Goal: Task Accomplishment & Management: Manage account settings

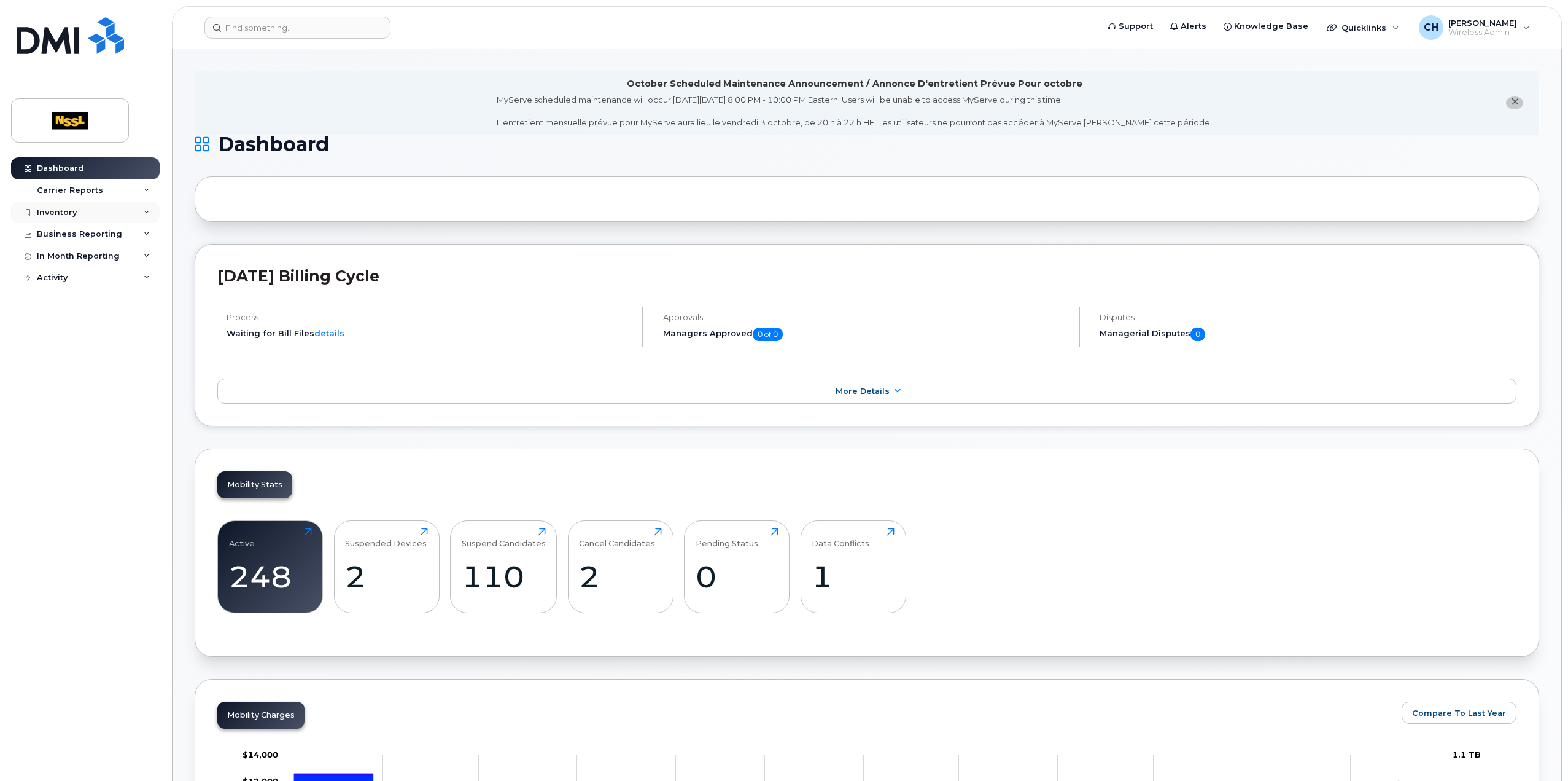
click at [57, 202] on div "Inventory" at bounding box center [85, 212] width 149 height 22
click at [97, 243] on link "Mobility Devices" at bounding box center [96, 234] width 127 height 23
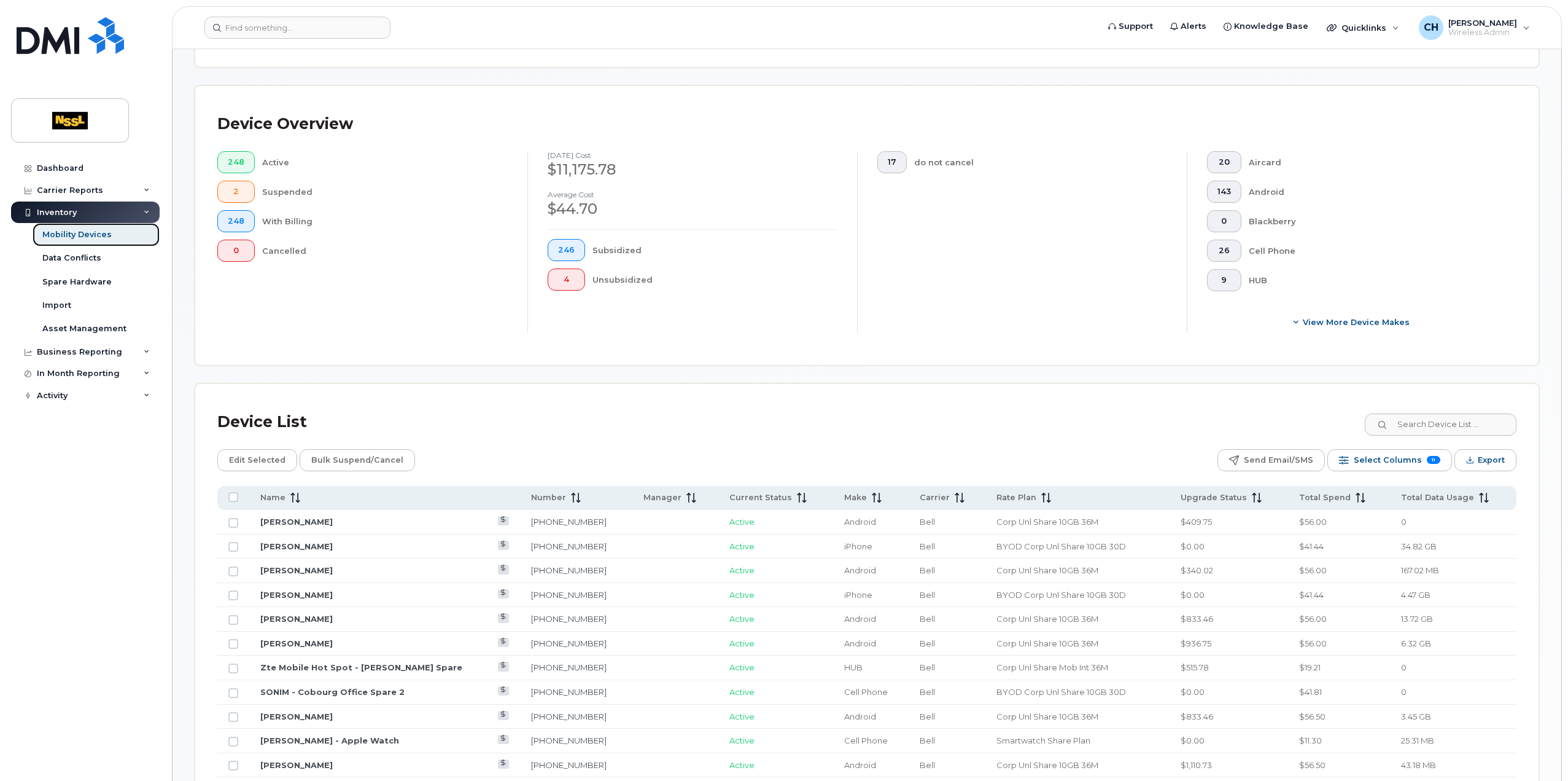
scroll to position [369, 0]
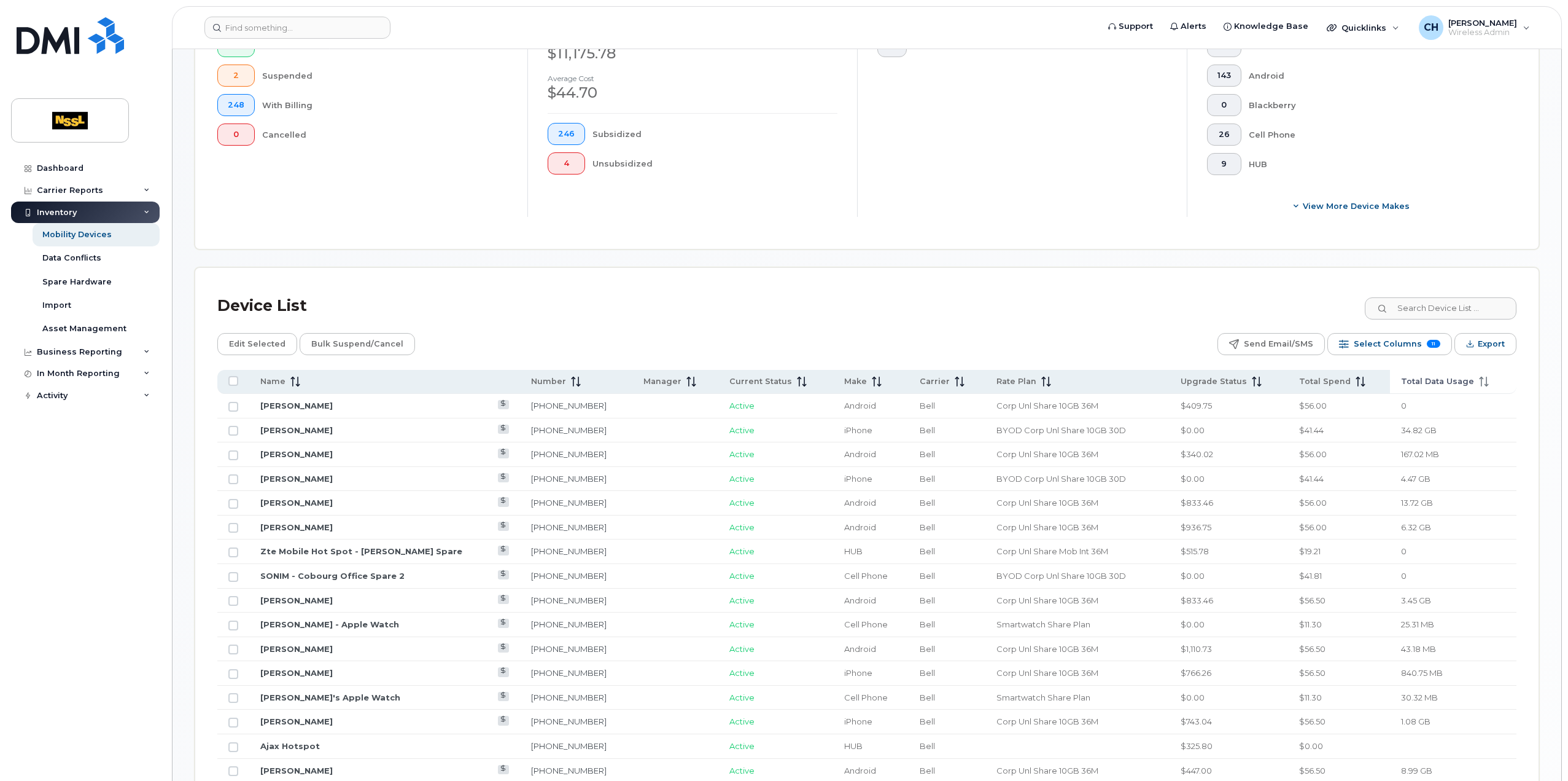
click at [1446, 380] on span "Total Data Usage" at bounding box center [1437, 381] width 73 height 11
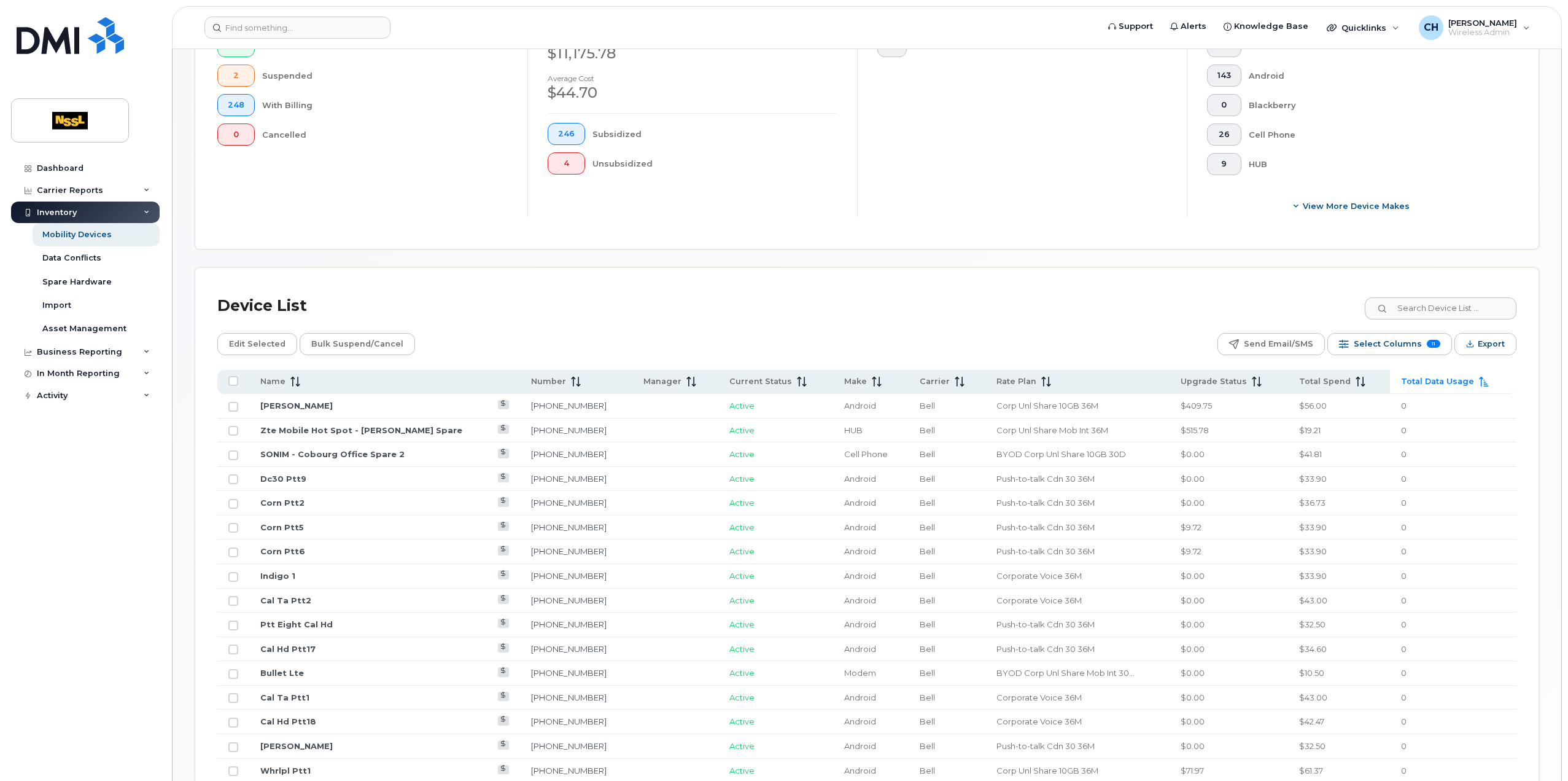
click at [1446, 380] on span "Total Data Usage" at bounding box center [1437, 381] width 73 height 11
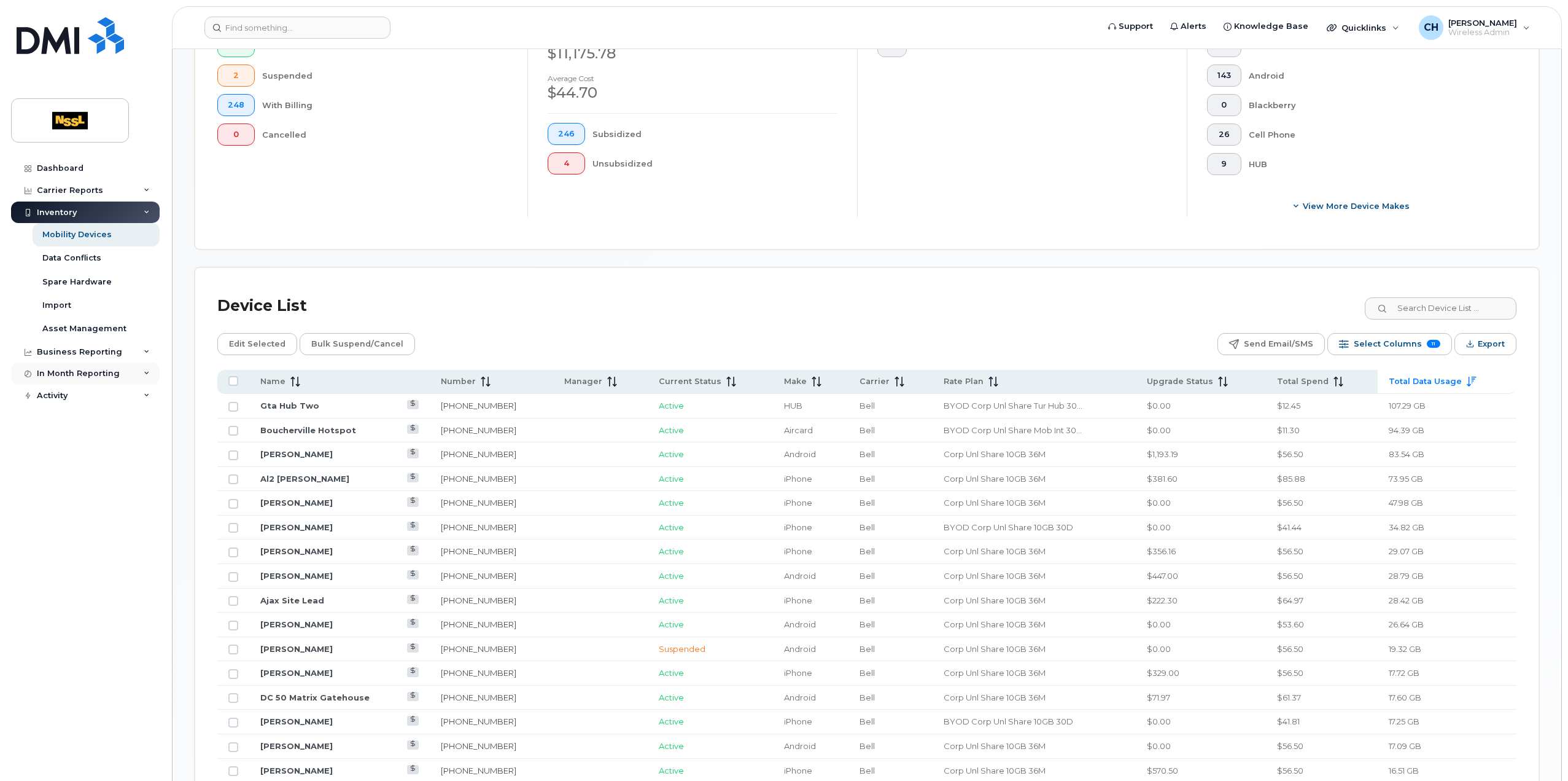
click at [97, 375] on div "In Month Reporting" at bounding box center [78, 374] width 83 height 10
click at [96, 391] on link "Data Usage" at bounding box center [96, 396] width 127 height 23
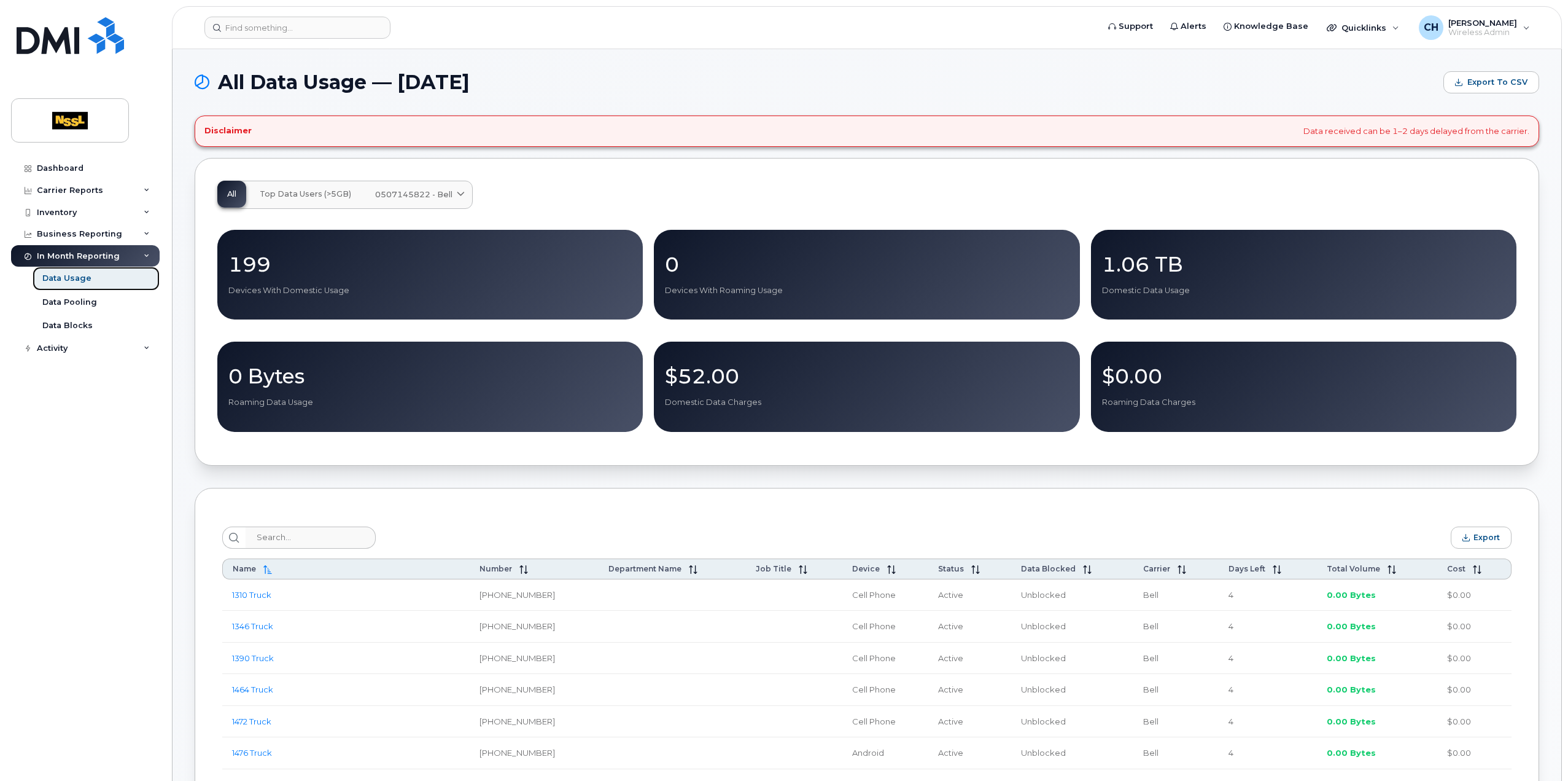
scroll to position [62, 0]
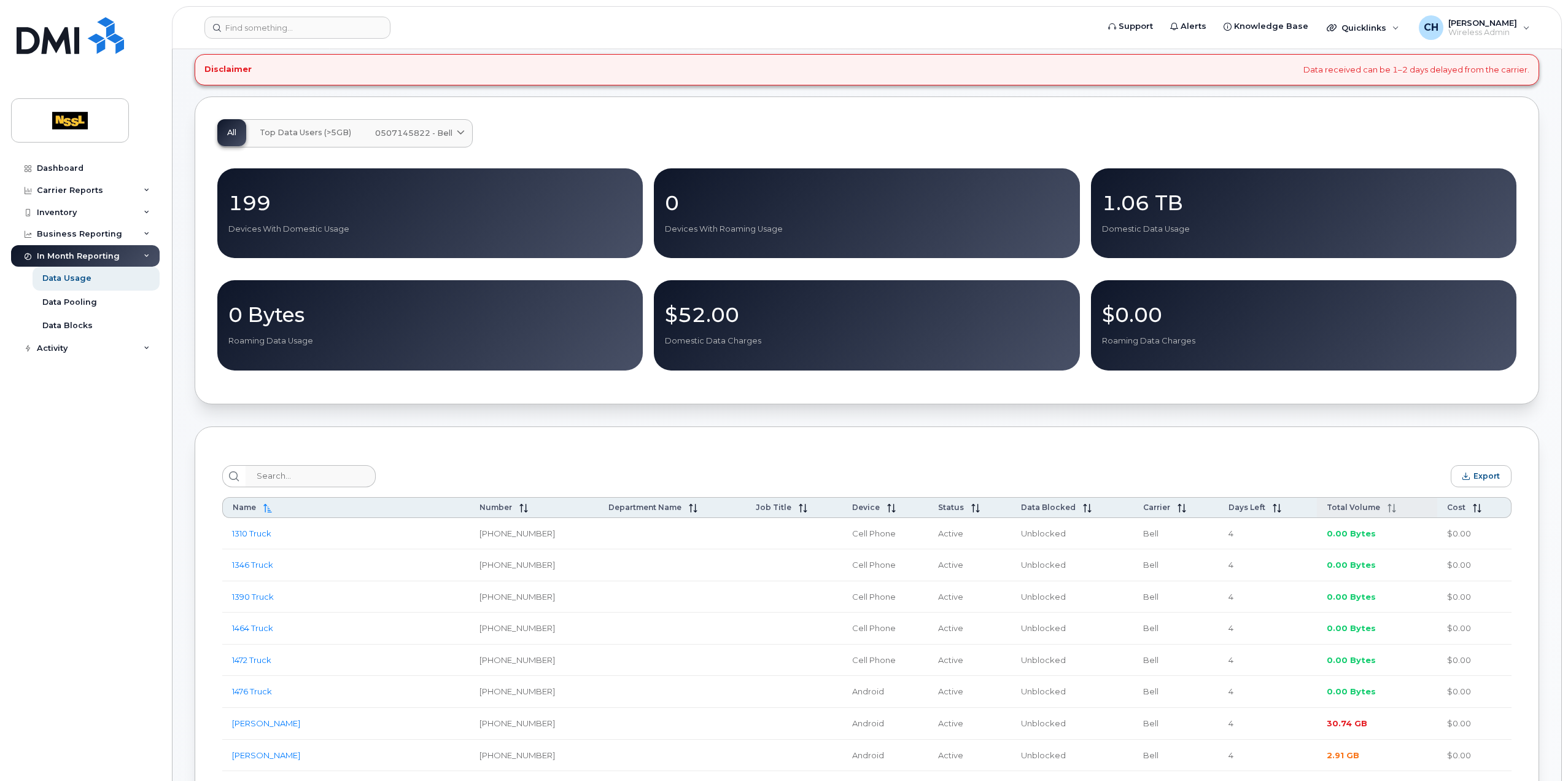
click at [1381, 507] on th "Total Volume" at bounding box center [1377, 507] width 121 height 21
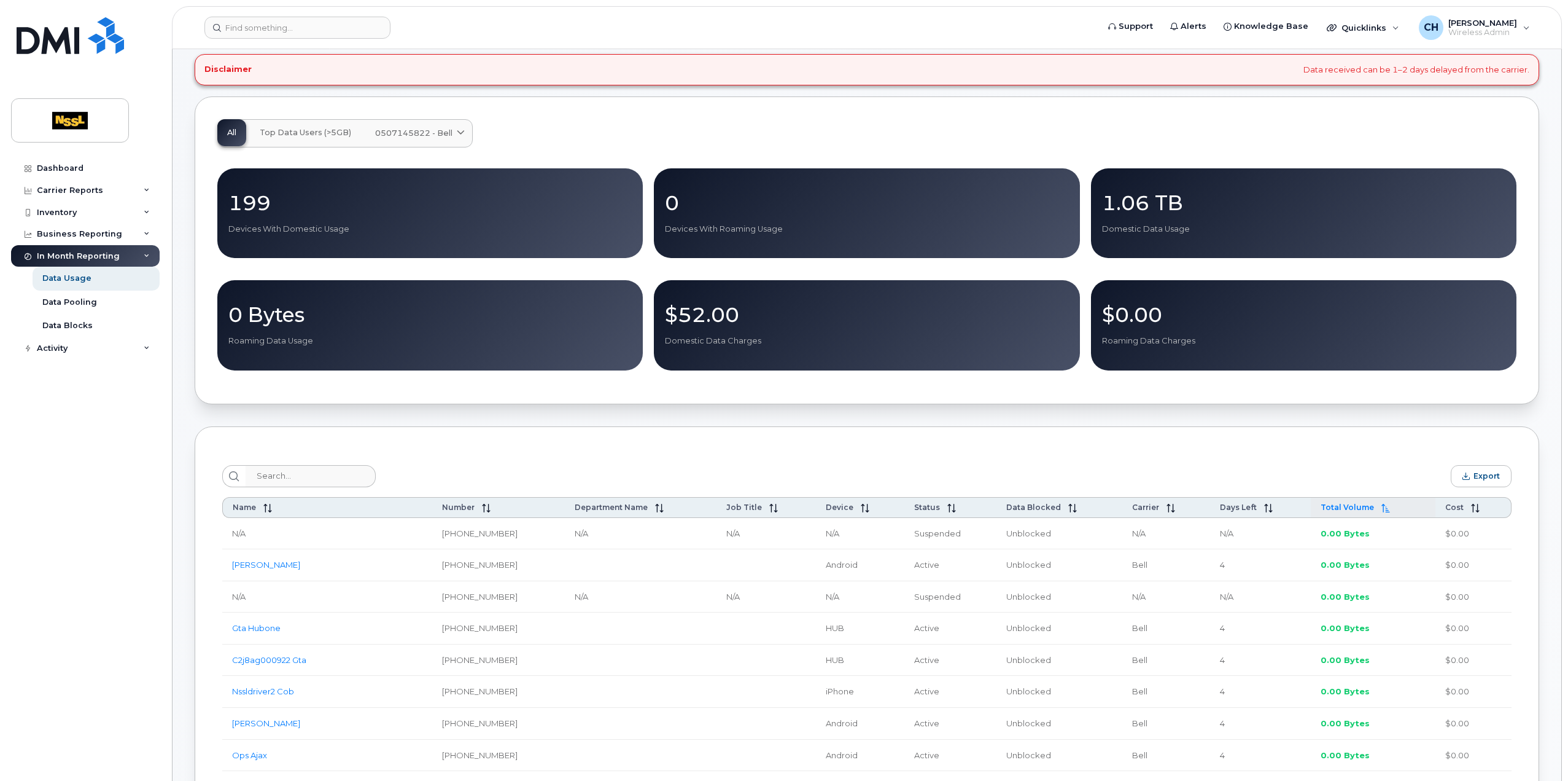
click at [1381, 511] on icon at bounding box center [1386, 508] width 9 height 9
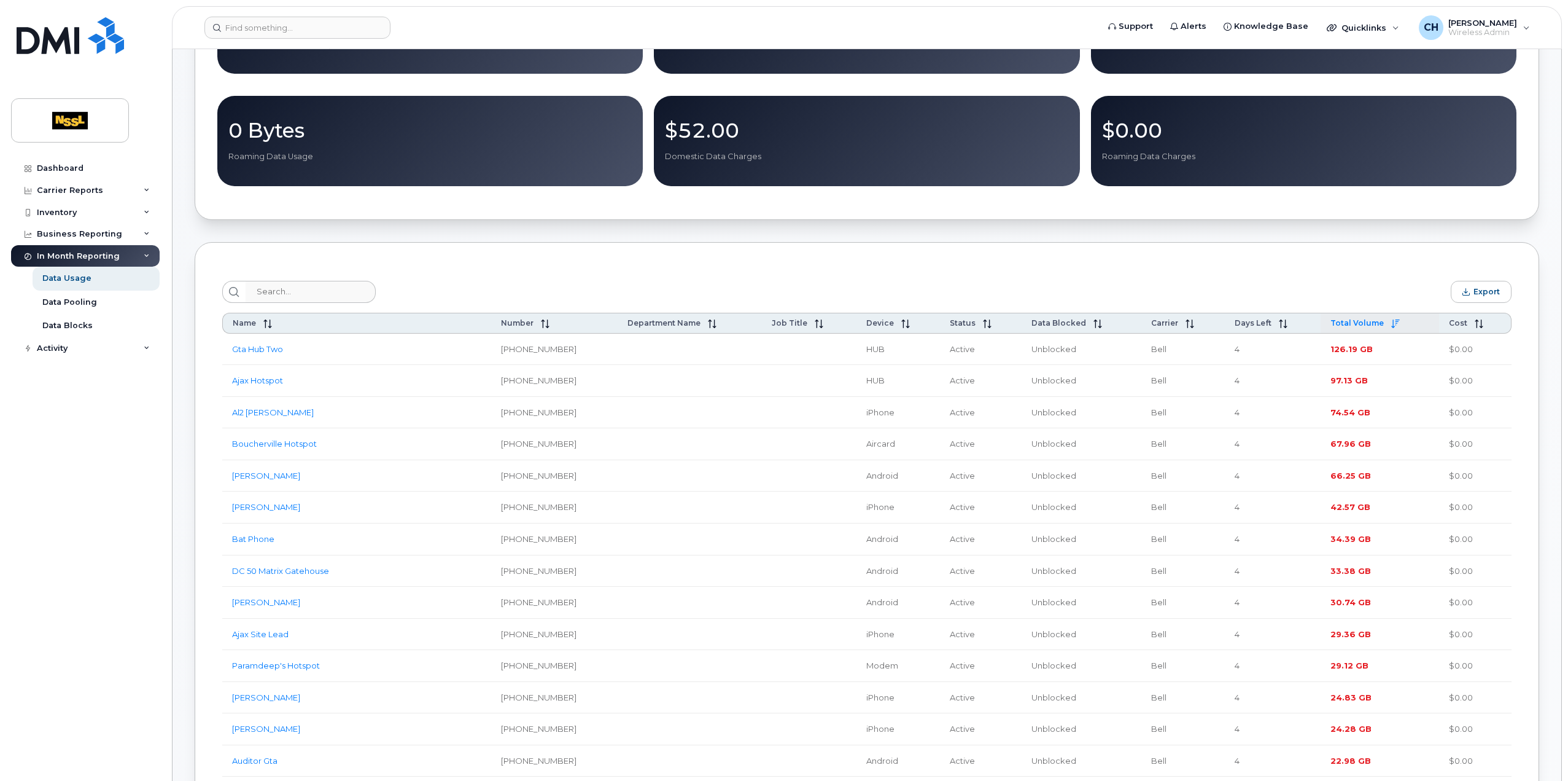
scroll to position [0, 0]
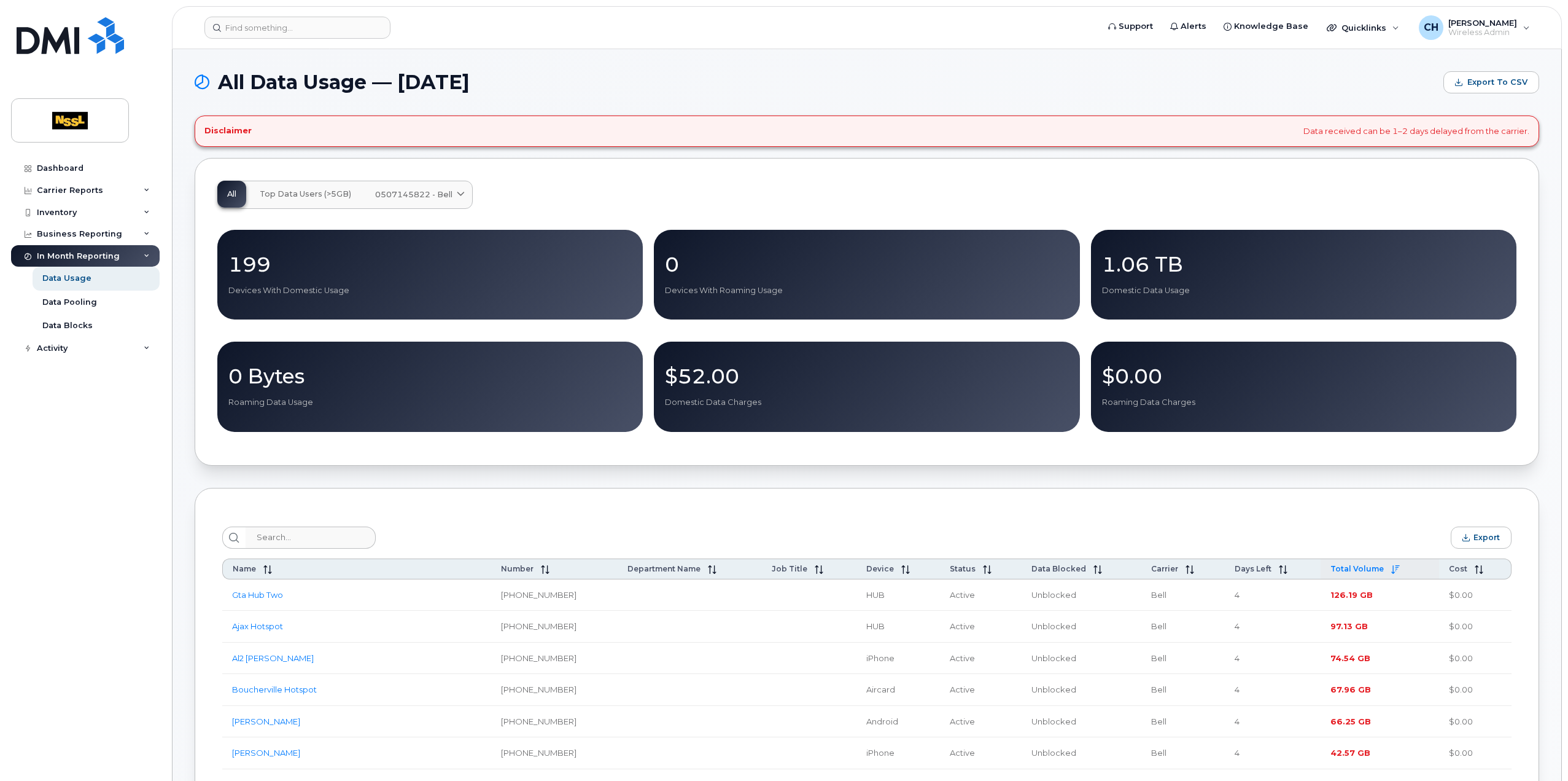
click at [231, 129] on h4 "Disclaimer" at bounding box center [228, 131] width 47 height 10
click at [44, 166] on div "Dashboard" at bounding box center [60, 168] width 46 height 10
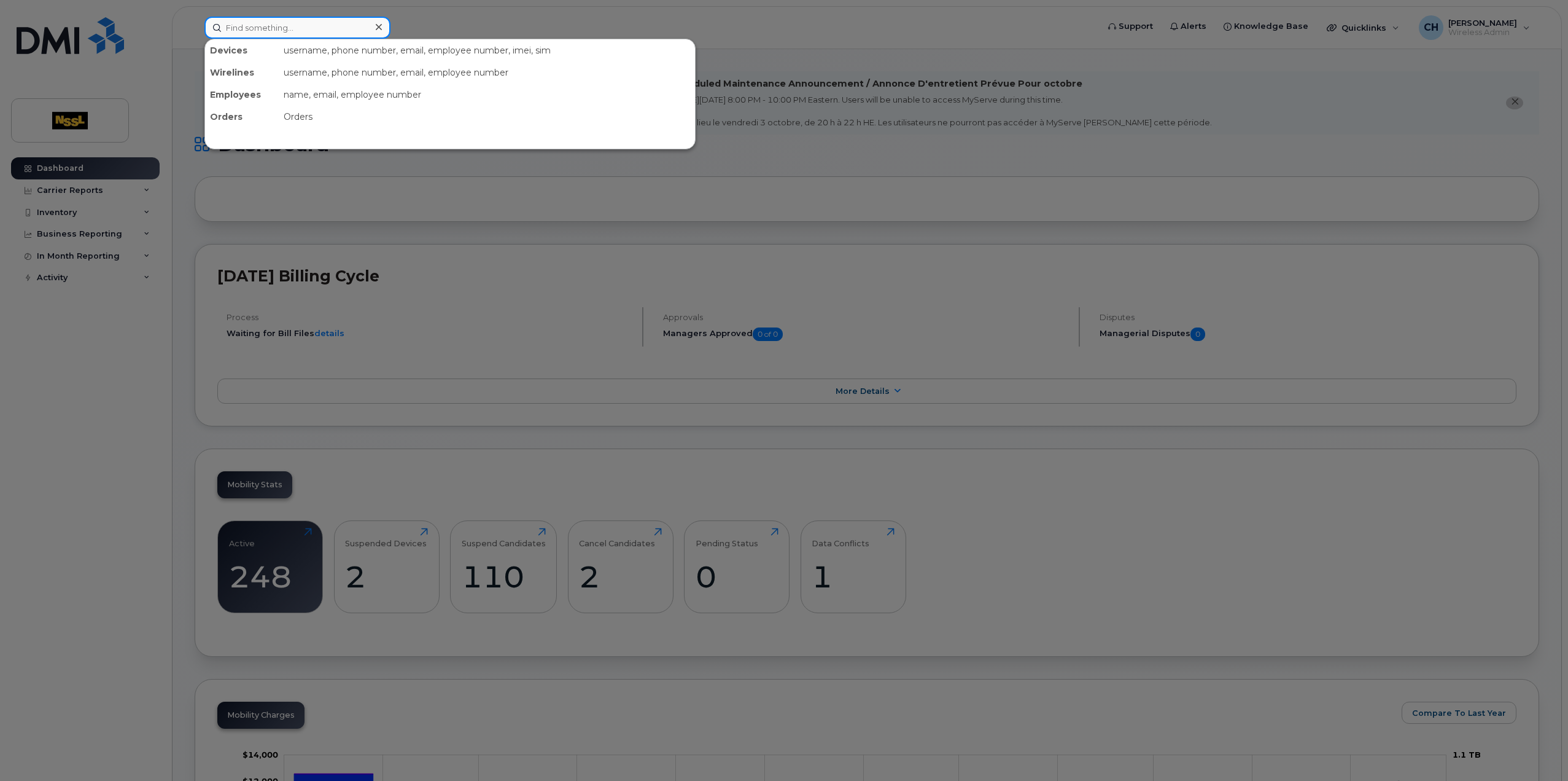
click at [371, 35] on div at bounding box center [298, 27] width 186 height 22
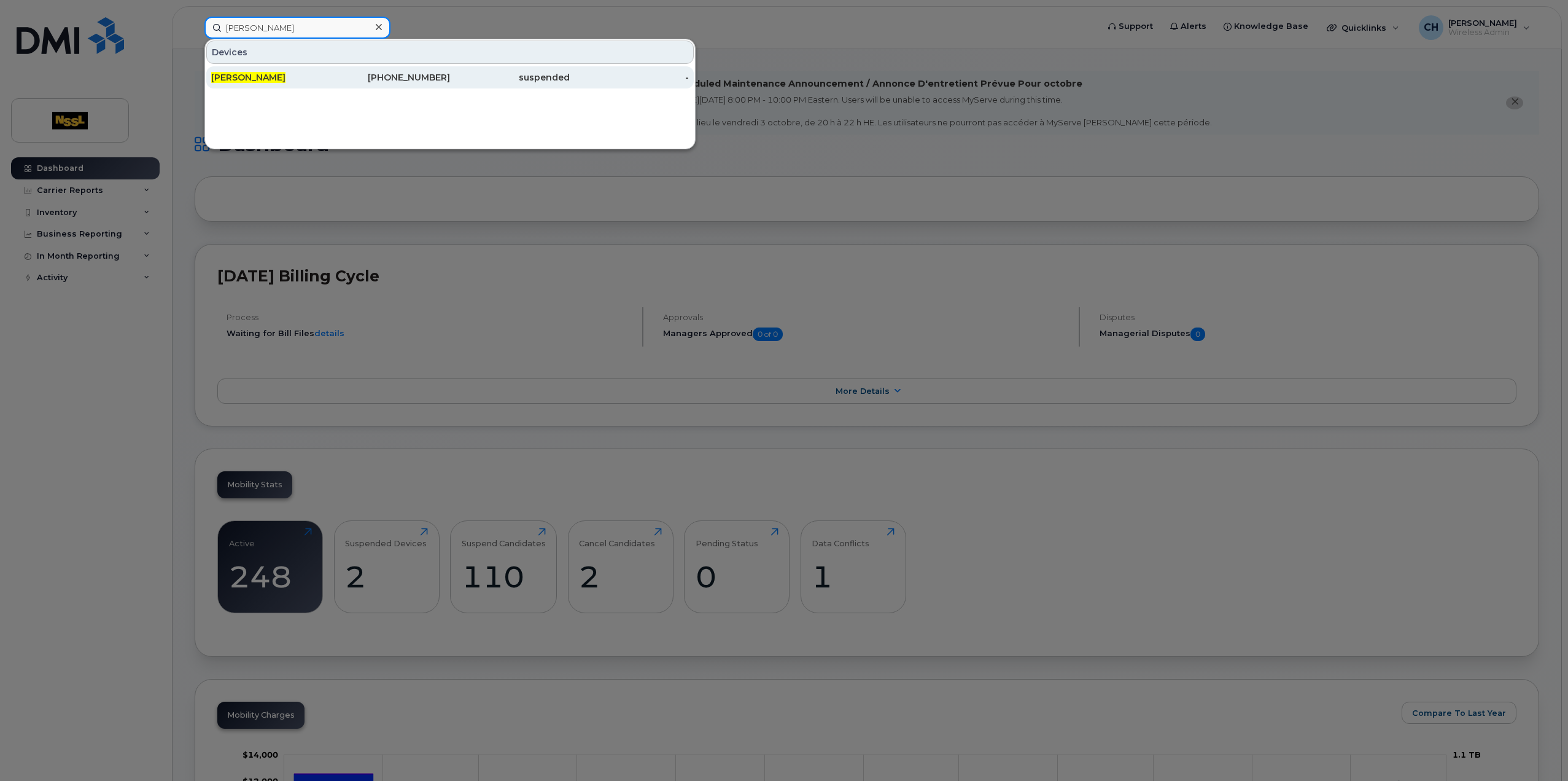
type input "[PERSON_NAME]"
click at [374, 80] on div "[PHONE_NUMBER]" at bounding box center [391, 77] width 120 height 13
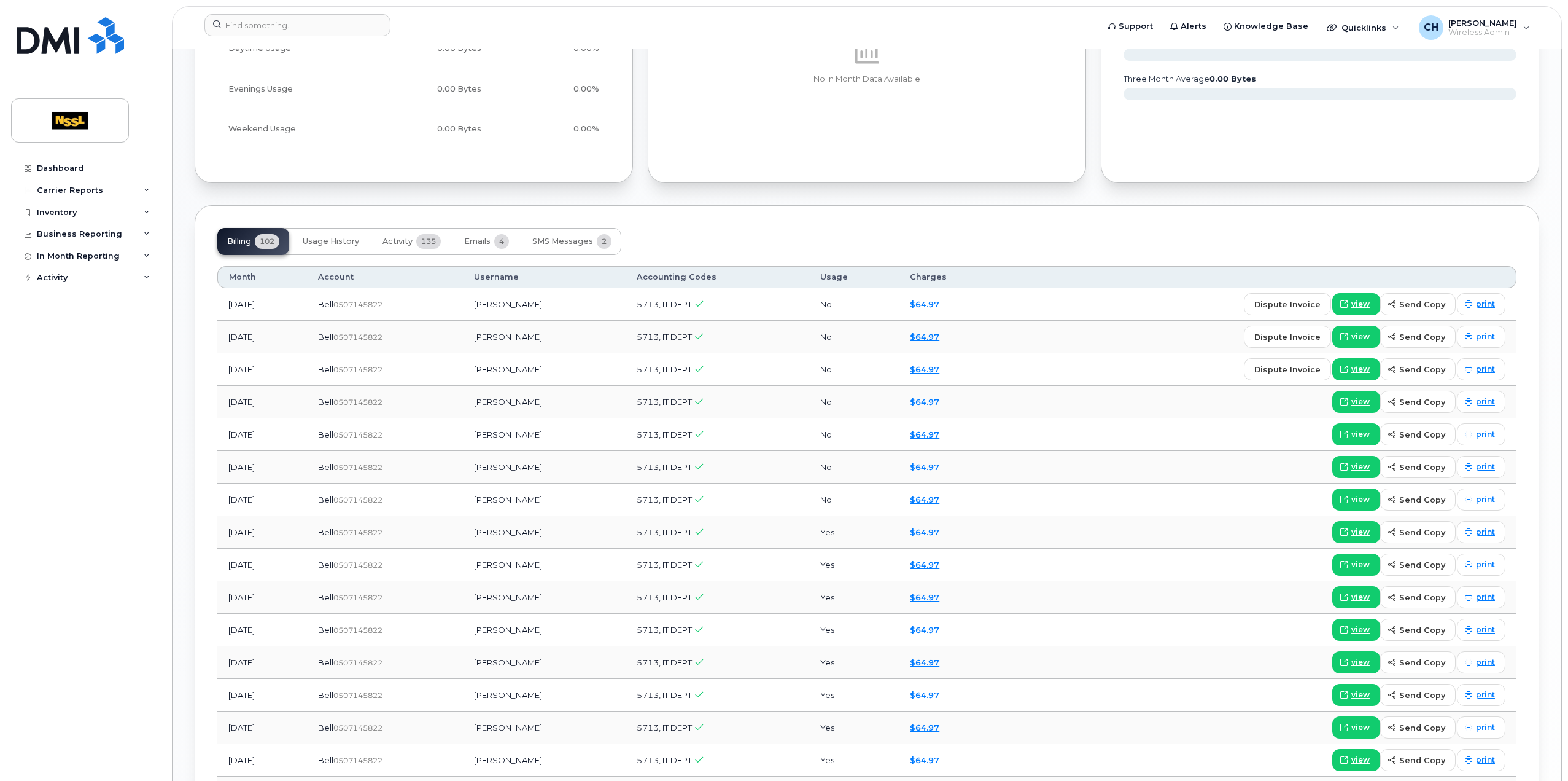
scroll to position [1044, 0]
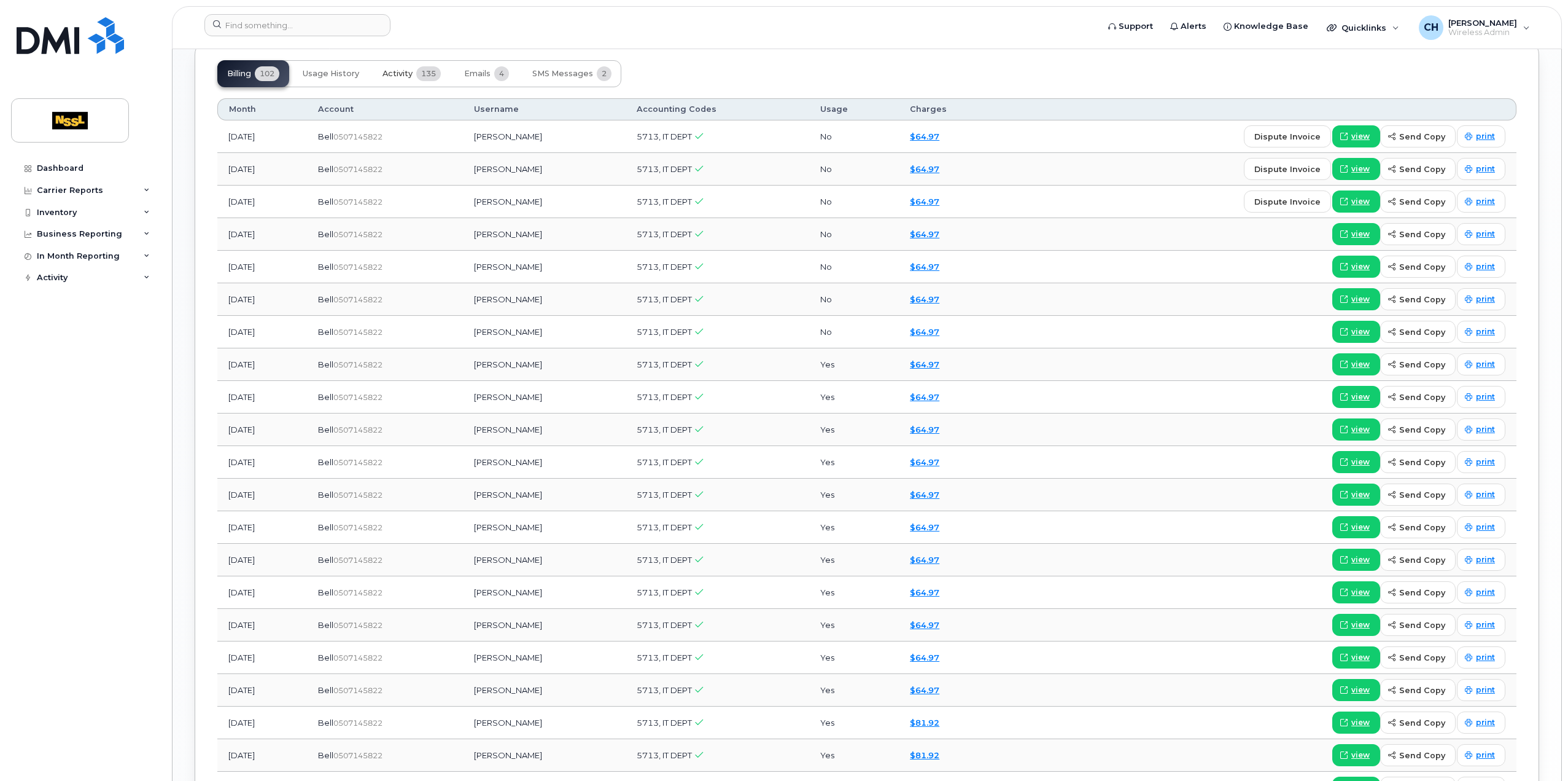
click at [418, 69] on span "135" at bounding box center [428, 74] width 24 height 14
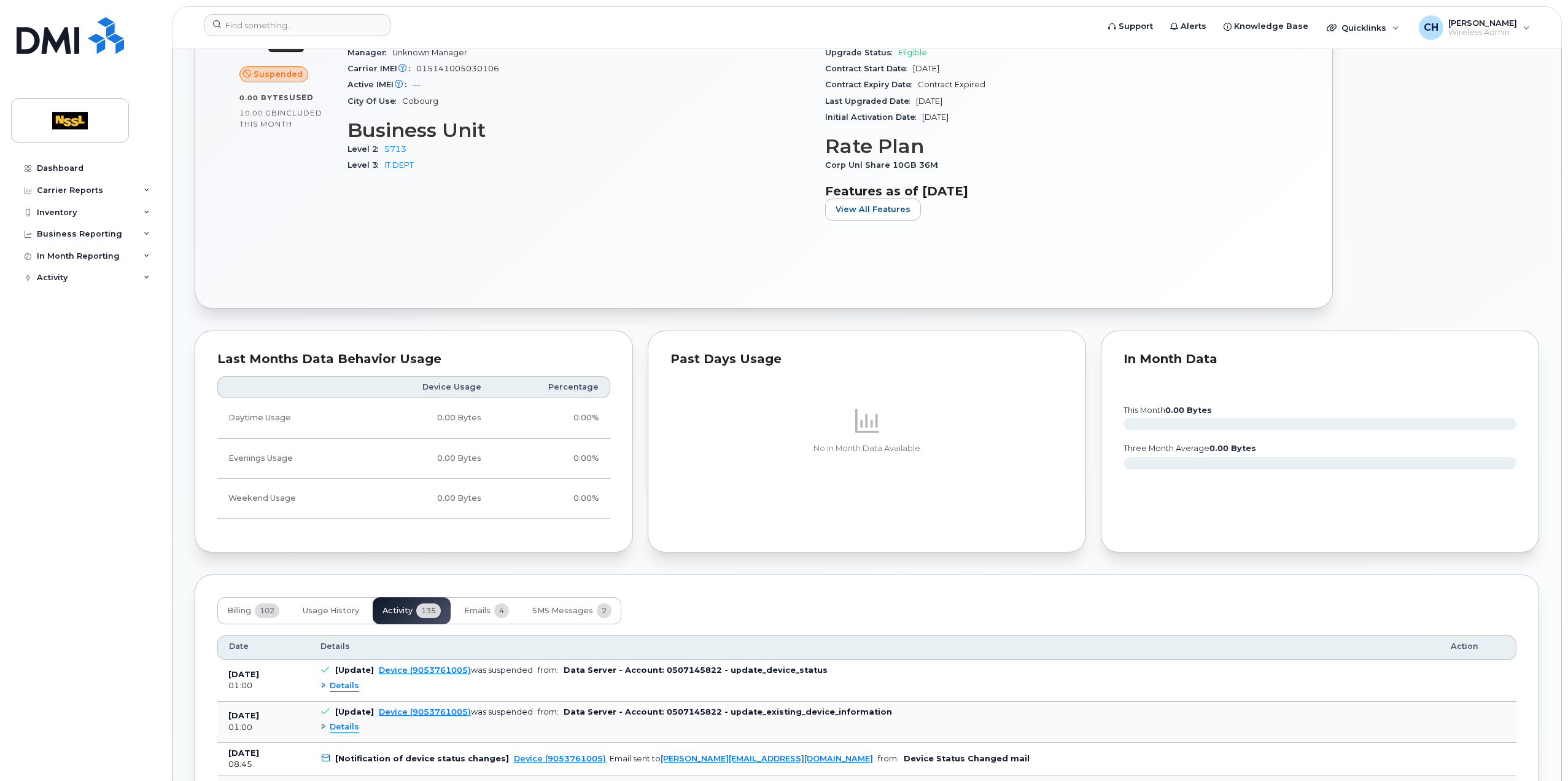
scroll to position [0, 0]
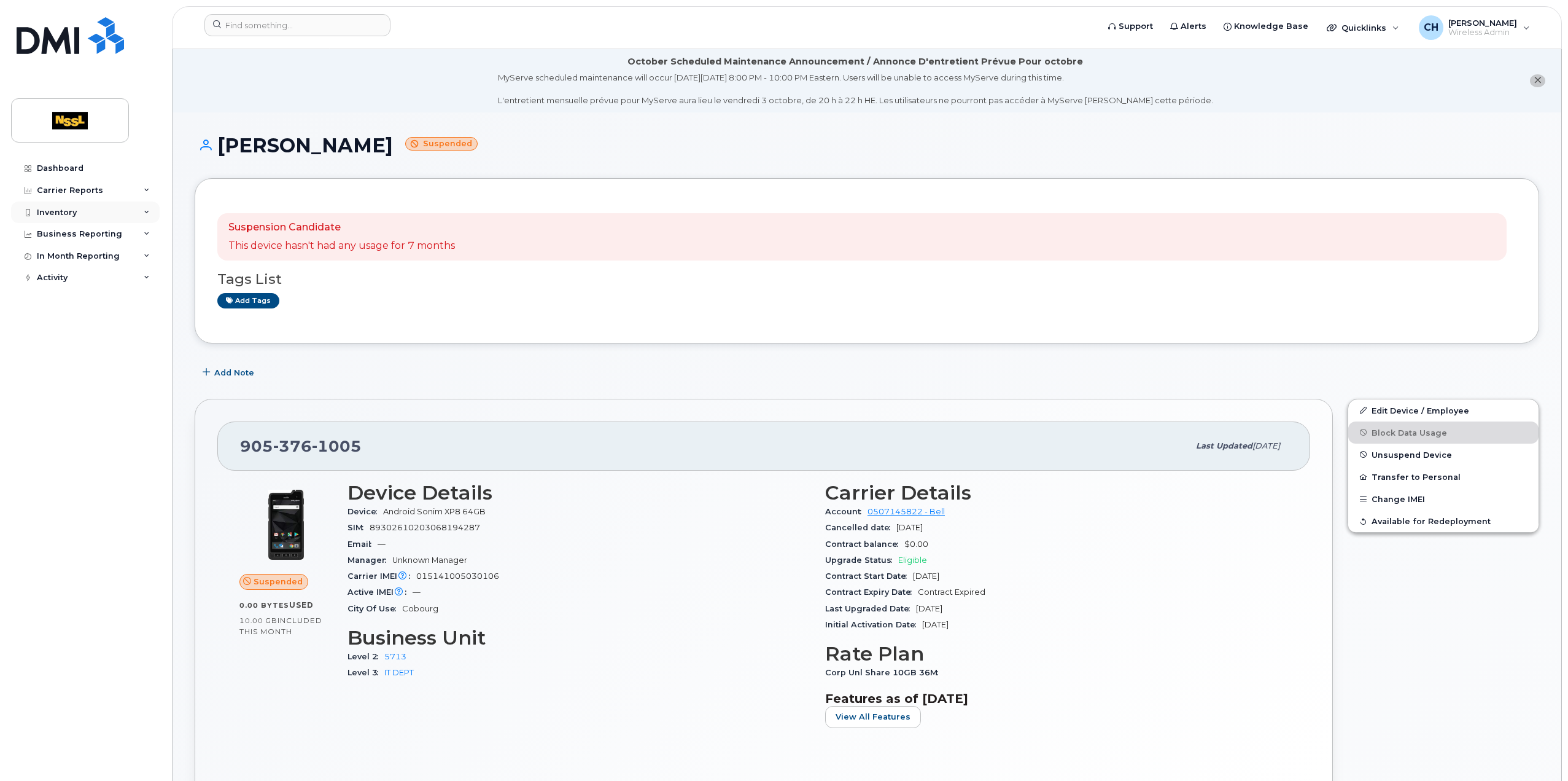
click at [59, 207] on div "Inventory" at bounding box center [57, 212] width 40 height 10
click at [63, 236] on div "Mobility Devices" at bounding box center [77, 235] width 69 height 11
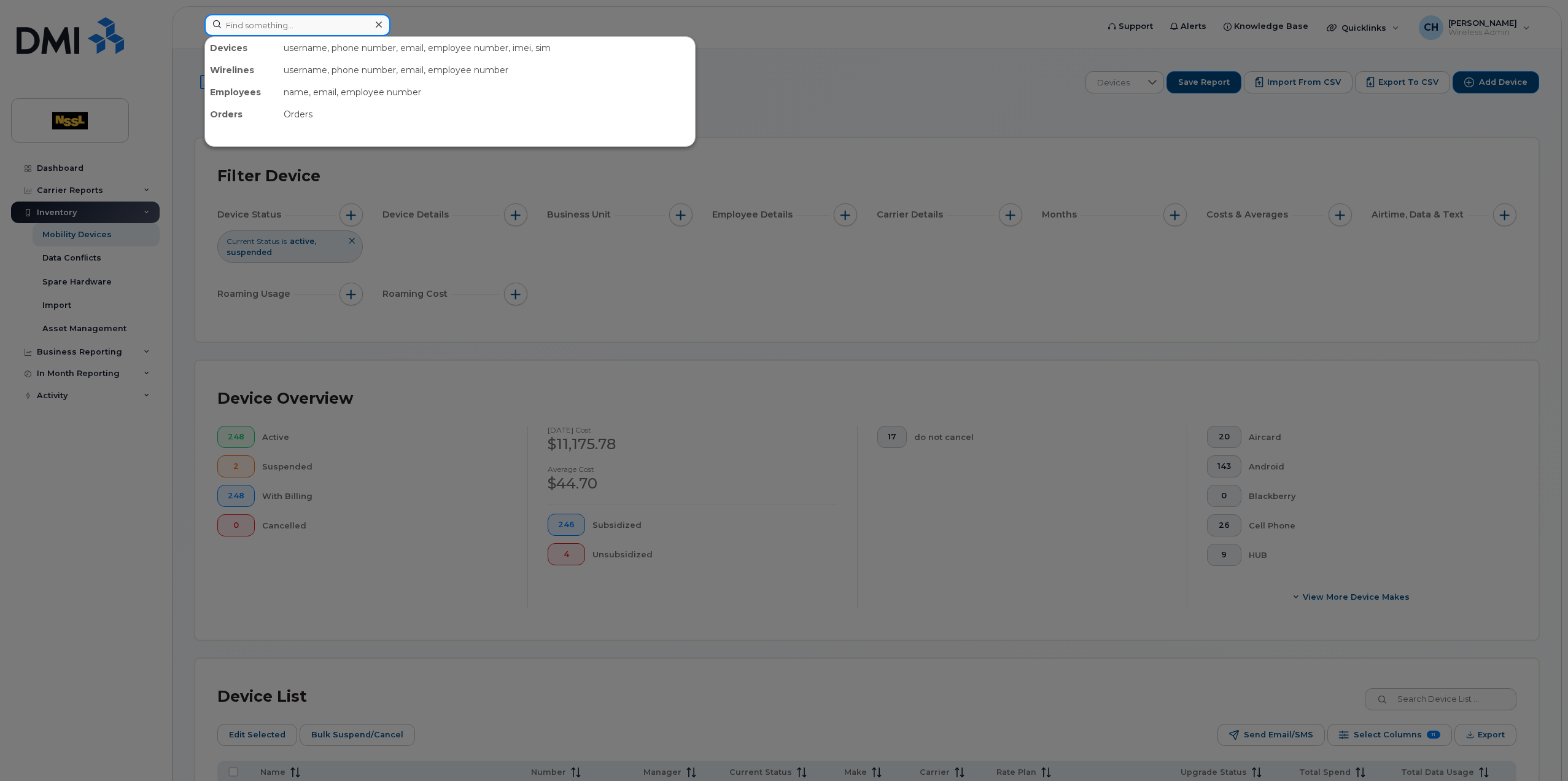
click at [257, 28] on input at bounding box center [298, 25] width 186 height 22
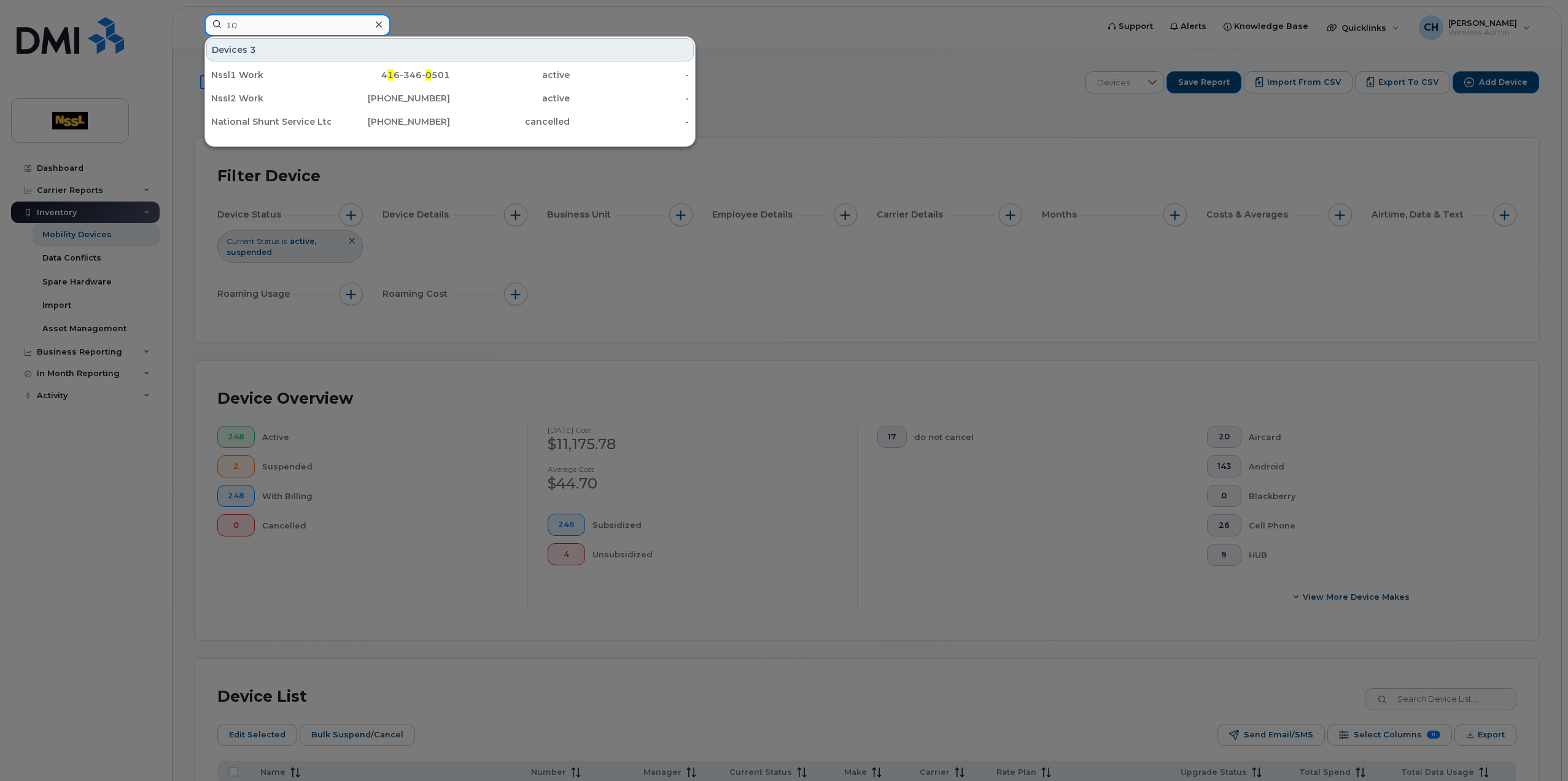
type input "1"
type input "felix"
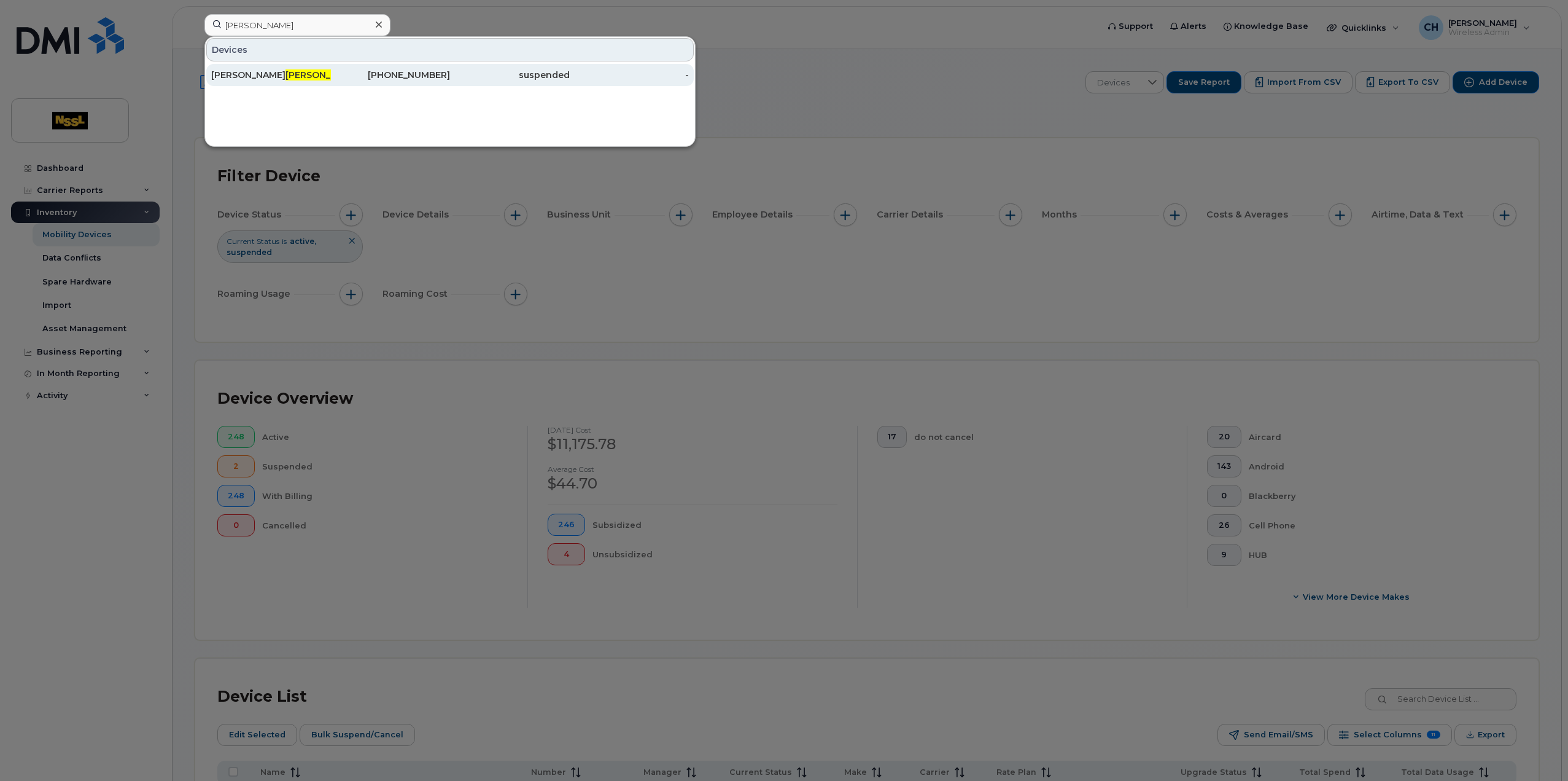
click at [261, 69] on div "John Felix" at bounding box center [271, 75] width 120 height 13
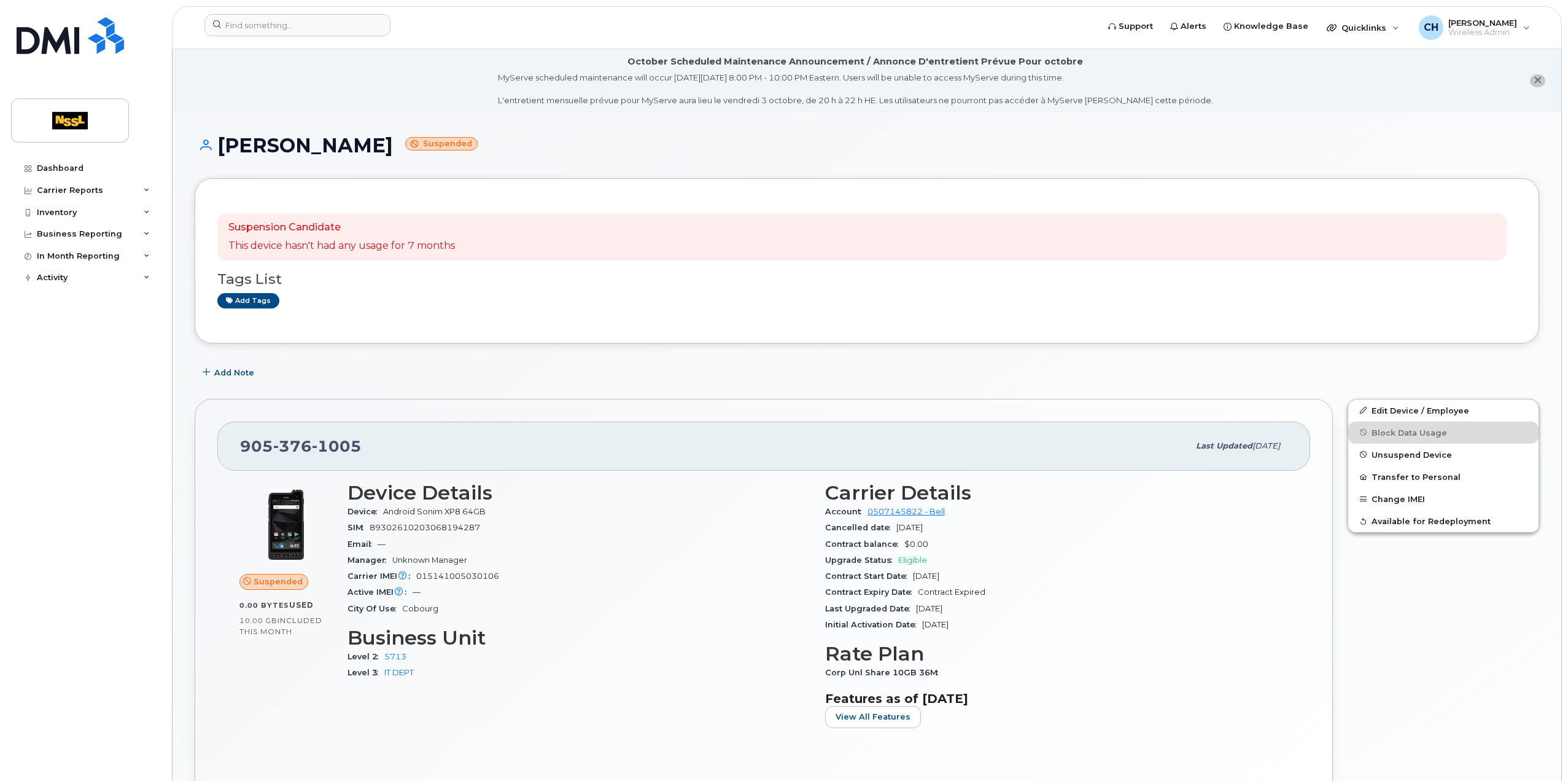
click at [360, 13] on header "Support Alerts Knowledge Base Quicklinks Suspend / Cancel Device Change SIM Car…" at bounding box center [867, 28] width 1390 height 43
click at [356, 28] on input at bounding box center [298, 25] width 186 height 22
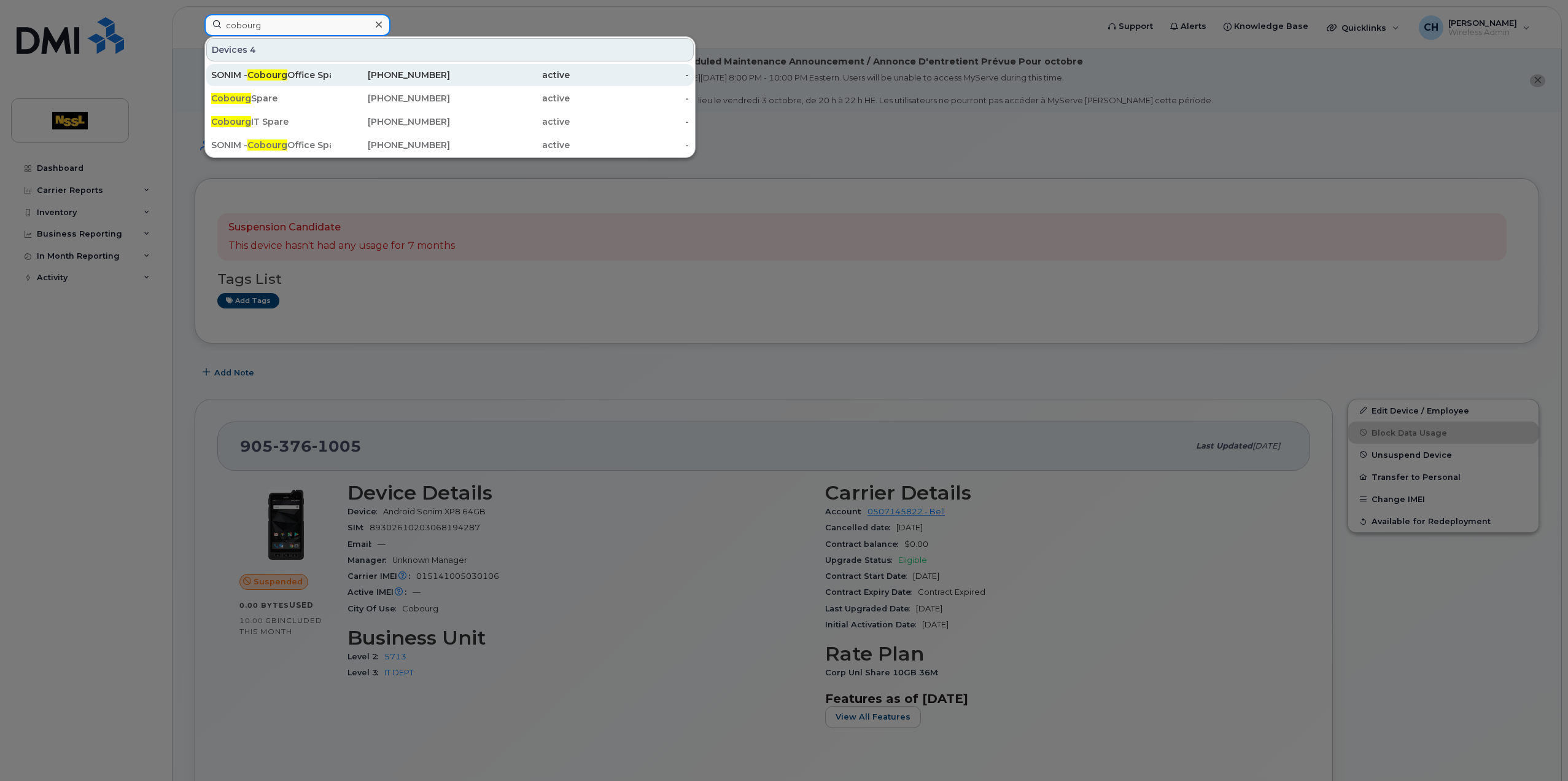
type input "cobourg"
click at [313, 66] on div "SONIM - Cobourg Office Spare 2" at bounding box center [271, 75] width 120 height 22
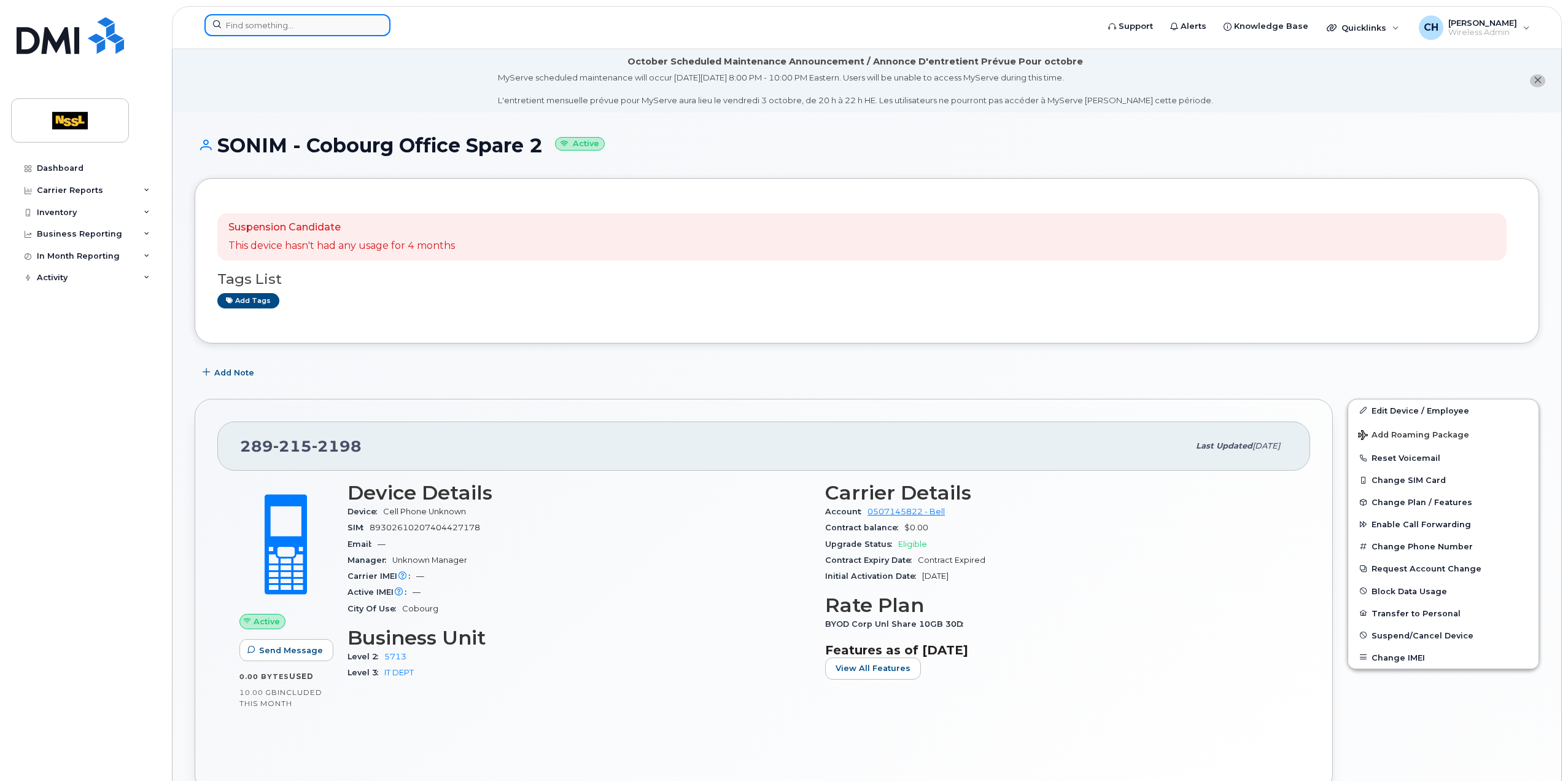
click at [276, 26] on input at bounding box center [298, 25] width 186 height 22
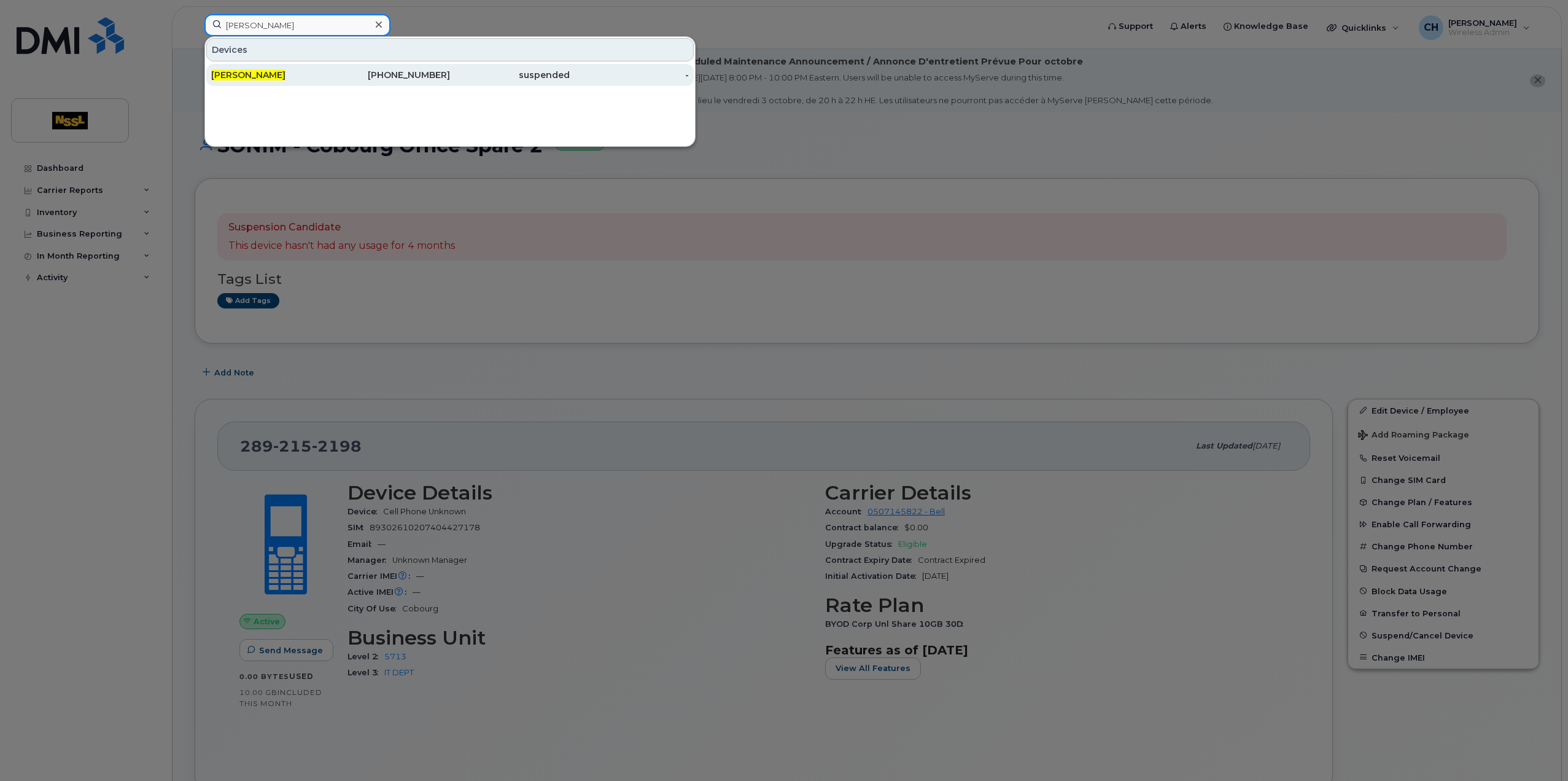
type input "john felix"
click at [274, 64] on div "[PERSON_NAME]" at bounding box center [271, 75] width 120 height 22
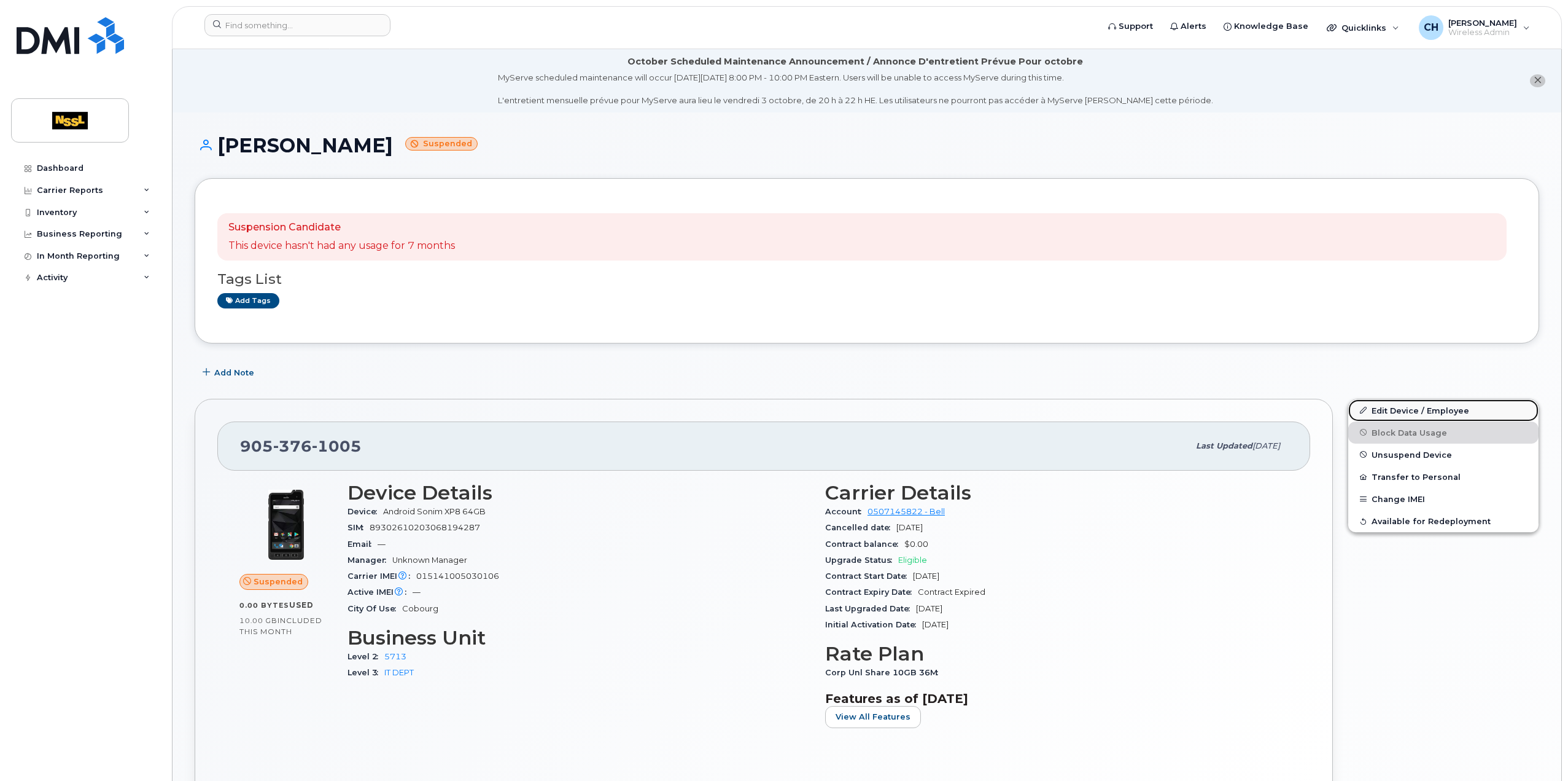
click at [1442, 415] on link "Edit Device / Employee" at bounding box center [1443, 410] width 190 height 22
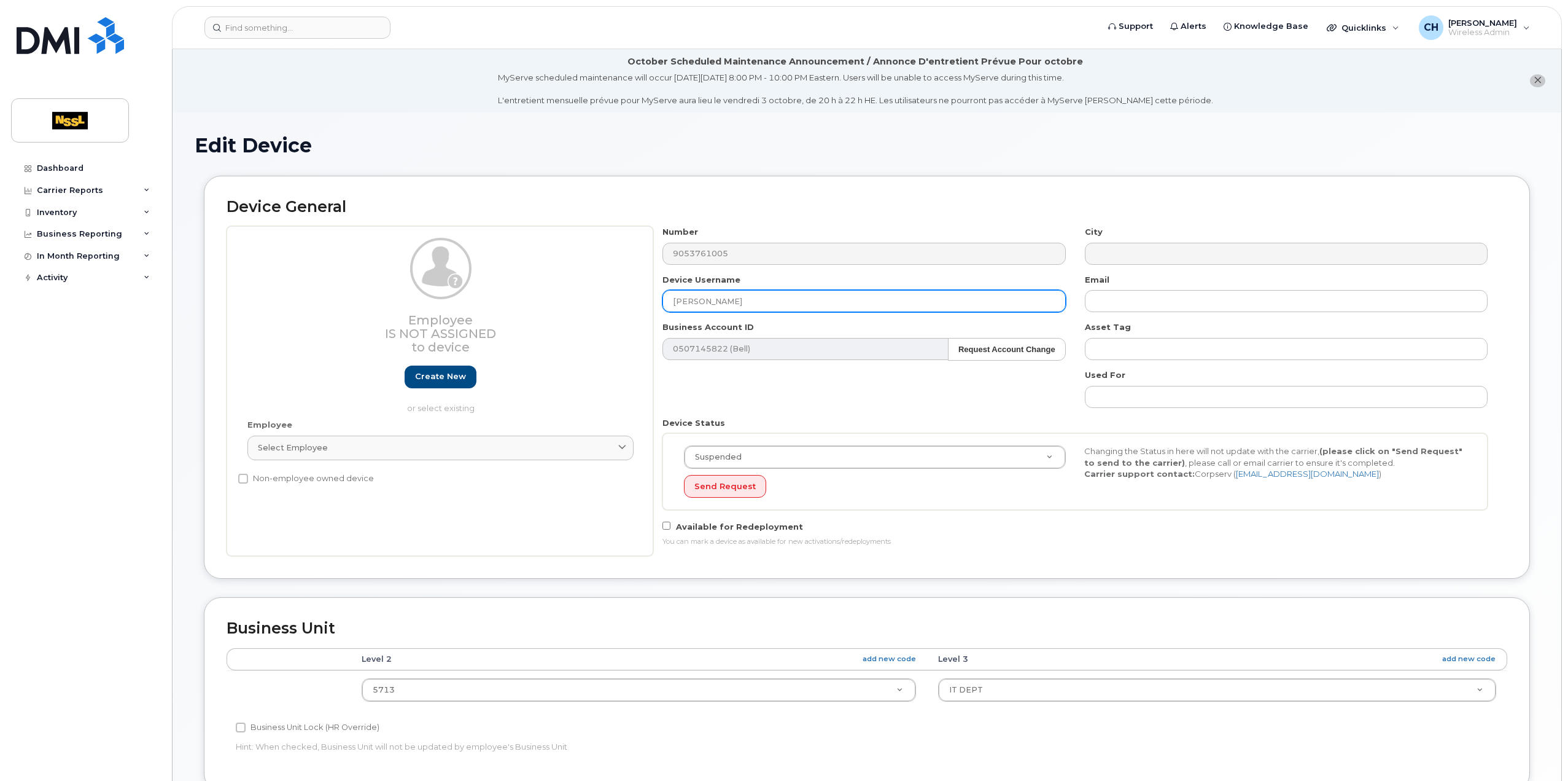
drag, startPoint x: 752, startPoint y: 299, endPoint x: 598, endPoint y: 304, distance: 154.1
click at [599, 304] on div "Employee Is not assigned to device Create new or select existing Employee Selec…" at bounding box center [867, 391] width 1281 height 330
type input "SONIM - Cobourg Office Spare 3"
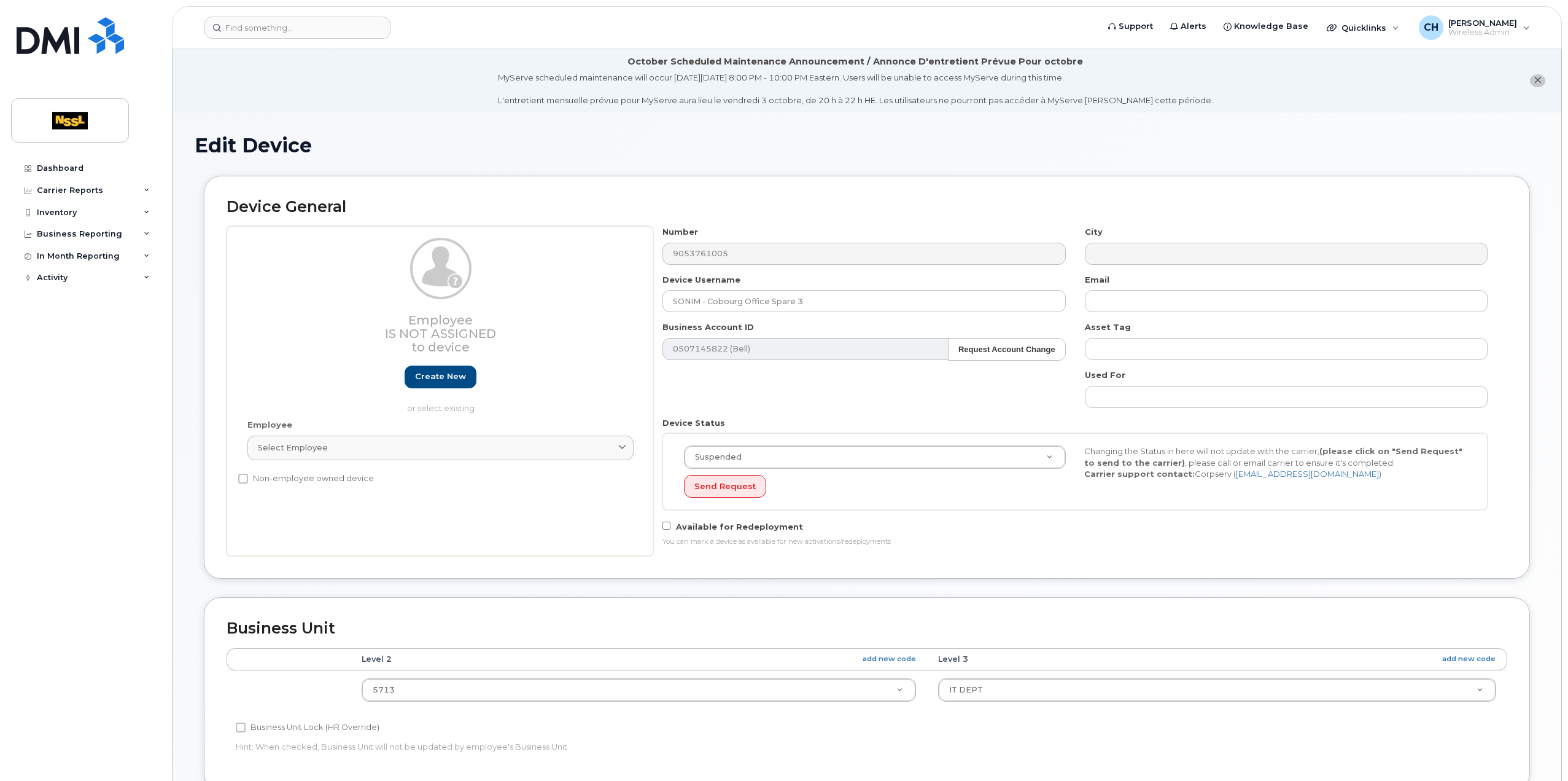
click at [1076, 315] on div "Number 9053761005 City Device Username SONIM - Cobourg Office Spare 3 Email Bus…" at bounding box center [1075, 391] width 844 height 330
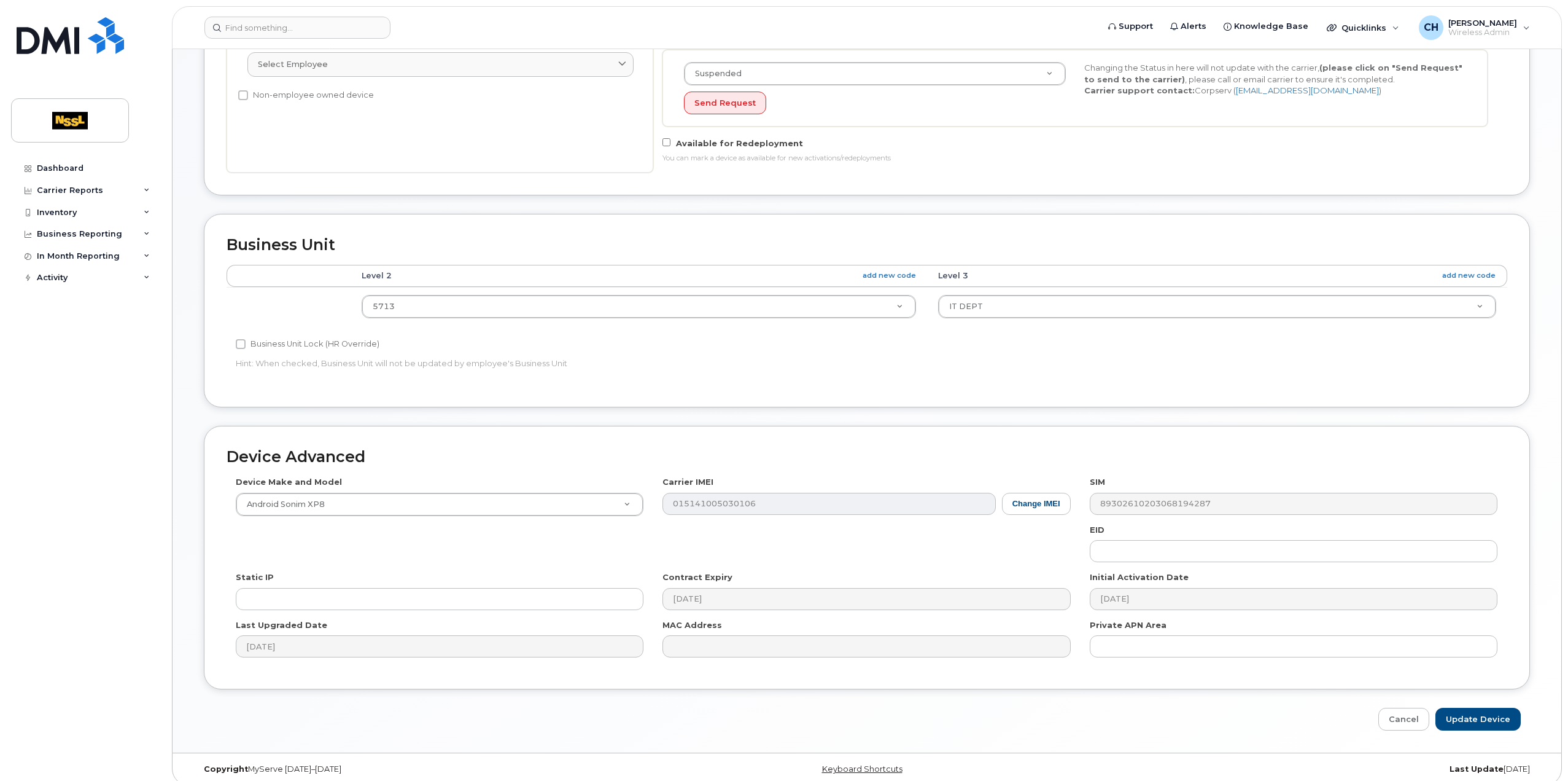
scroll to position [390, 0]
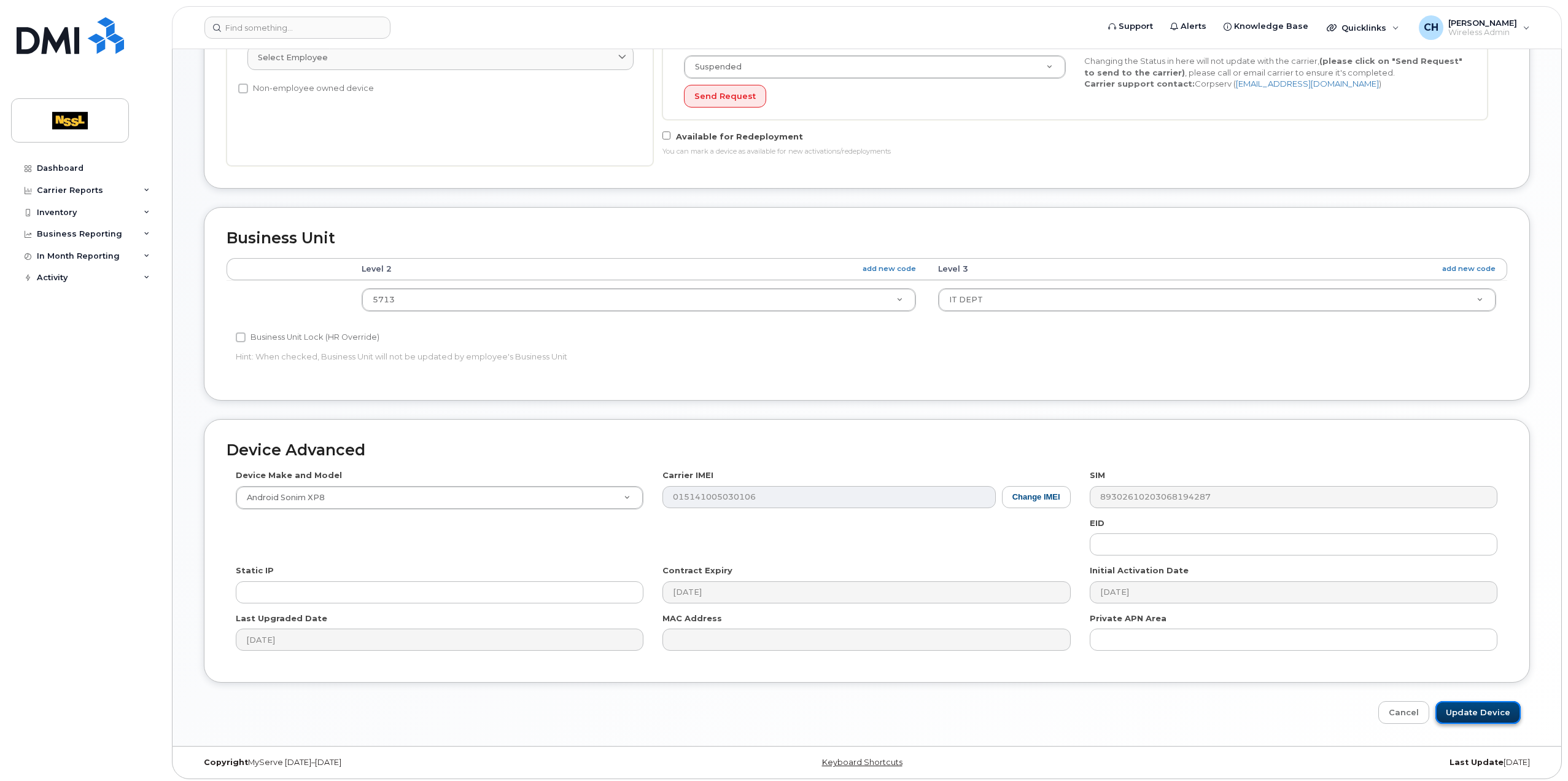
click at [1515, 711] on input "Update Device" at bounding box center [1478, 713] width 85 height 23
type input "Saving..."
